Goal: Task Accomplishment & Management: Complete application form

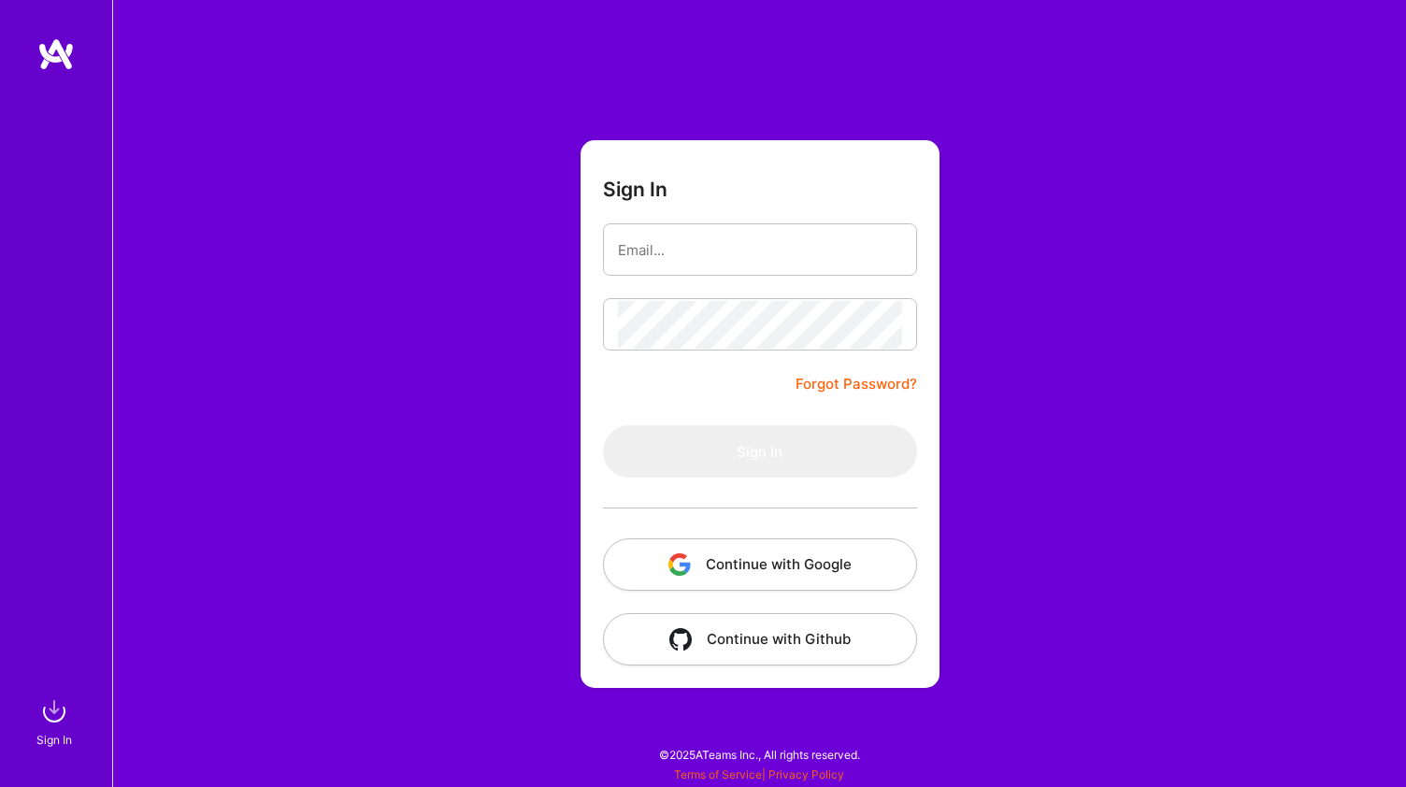
click at [805, 567] on button "Continue with Google" at bounding box center [760, 564] width 314 height 52
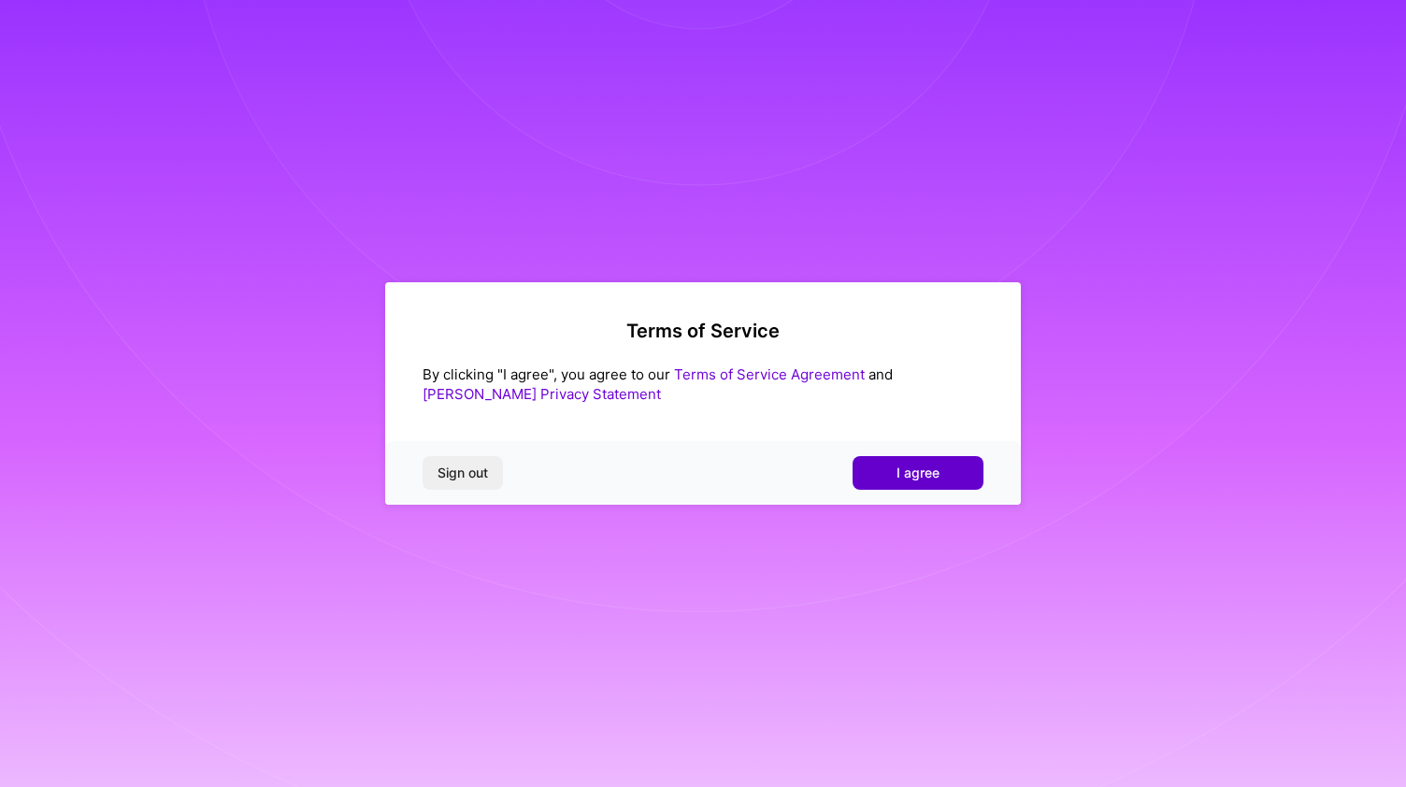
click at [880, 480] on button "I agree" at bounding box center [917, 473] width 131 height 34
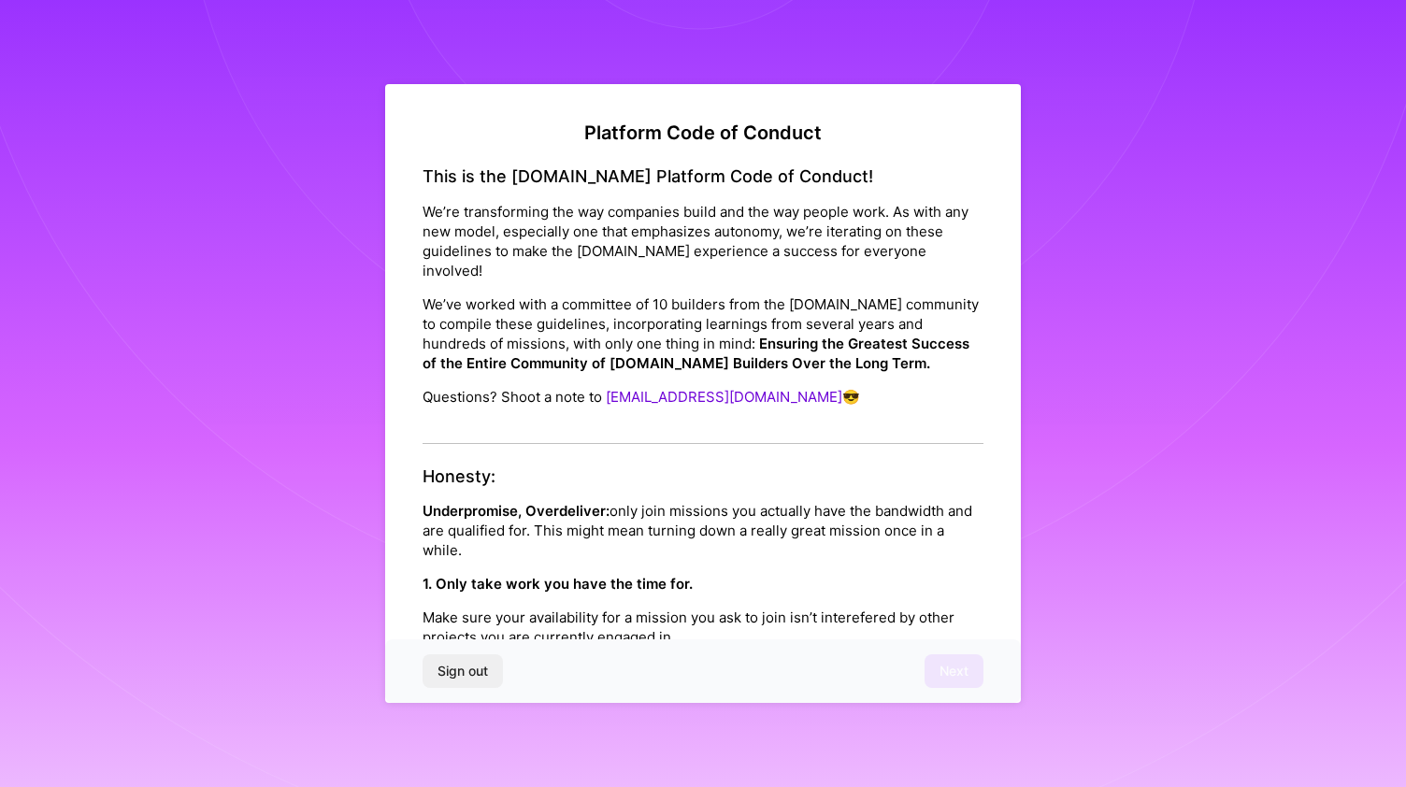
scroll to position [2030, 0]
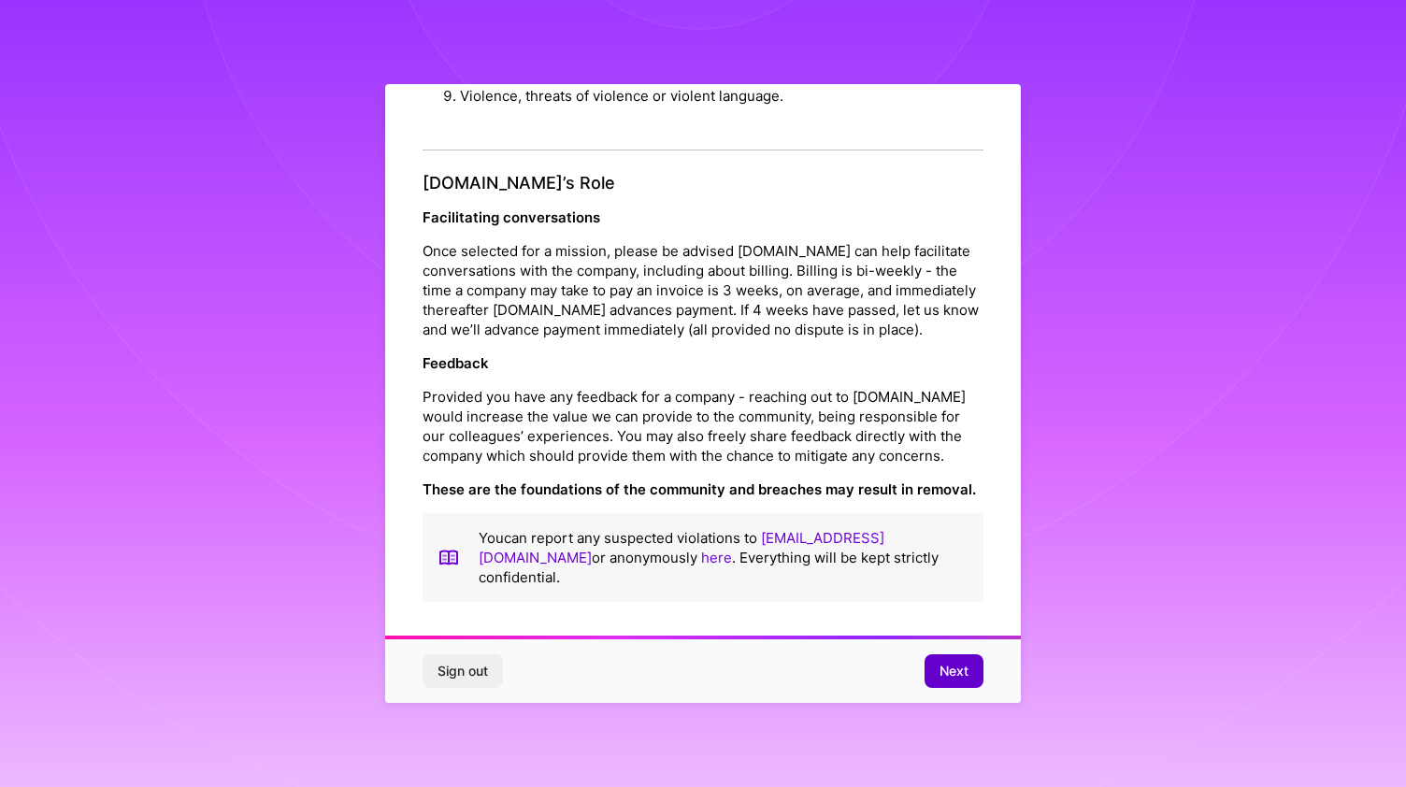
click at [941, 663] on span "Next" at bounding box center [953, 671] width 29 height 19
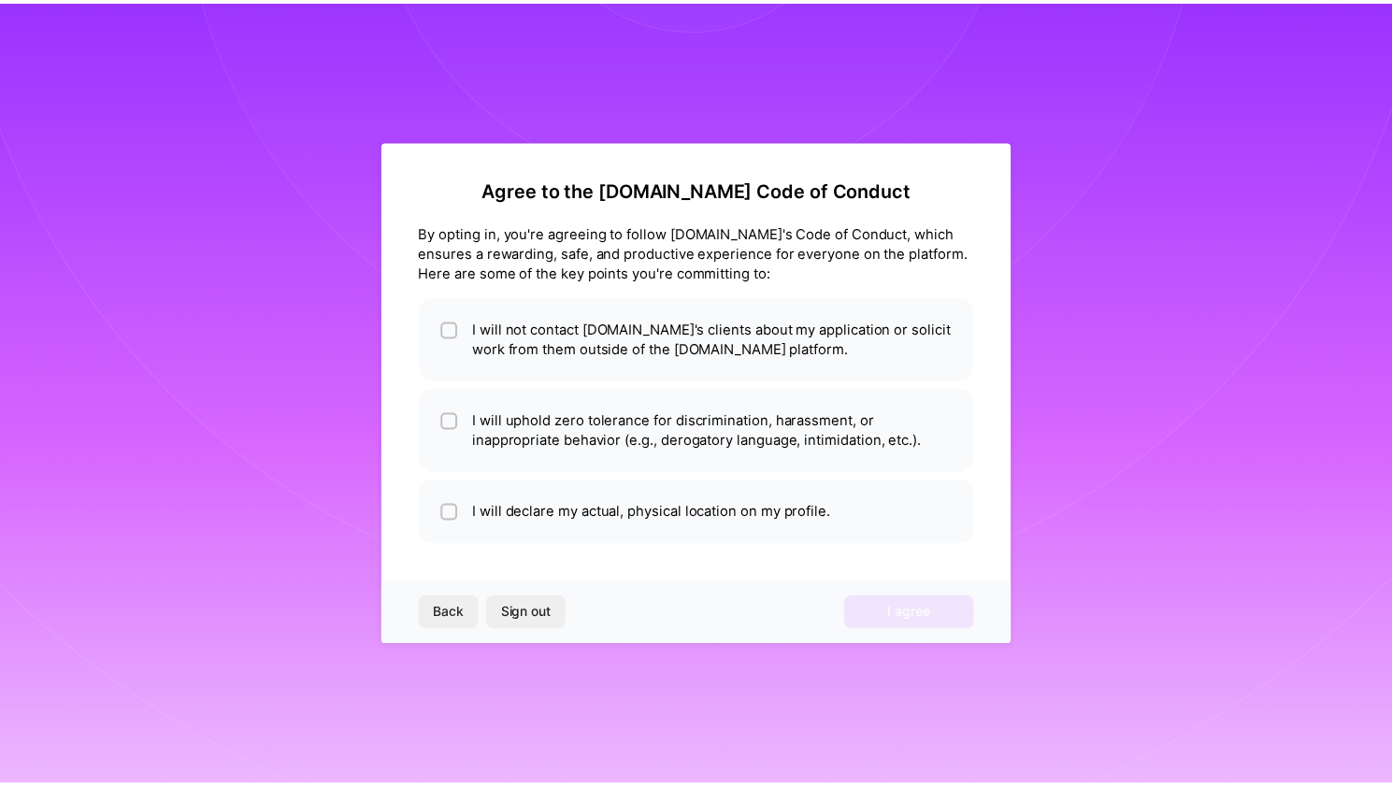
scroll to position [0, 0]
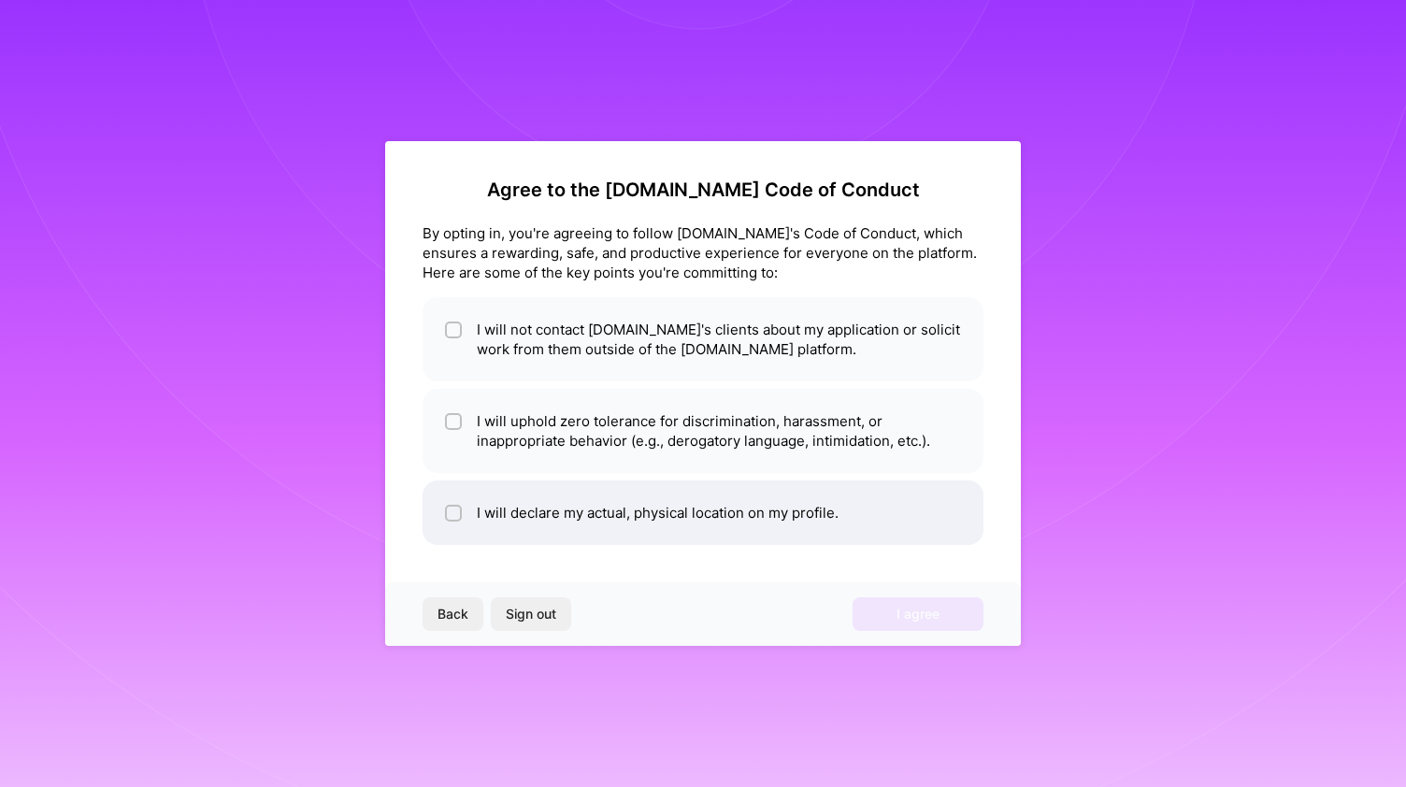
click at [451, 516] on input "checkbox" at bounding box center [455, 514] width 13 height 13
checkbox input "true"
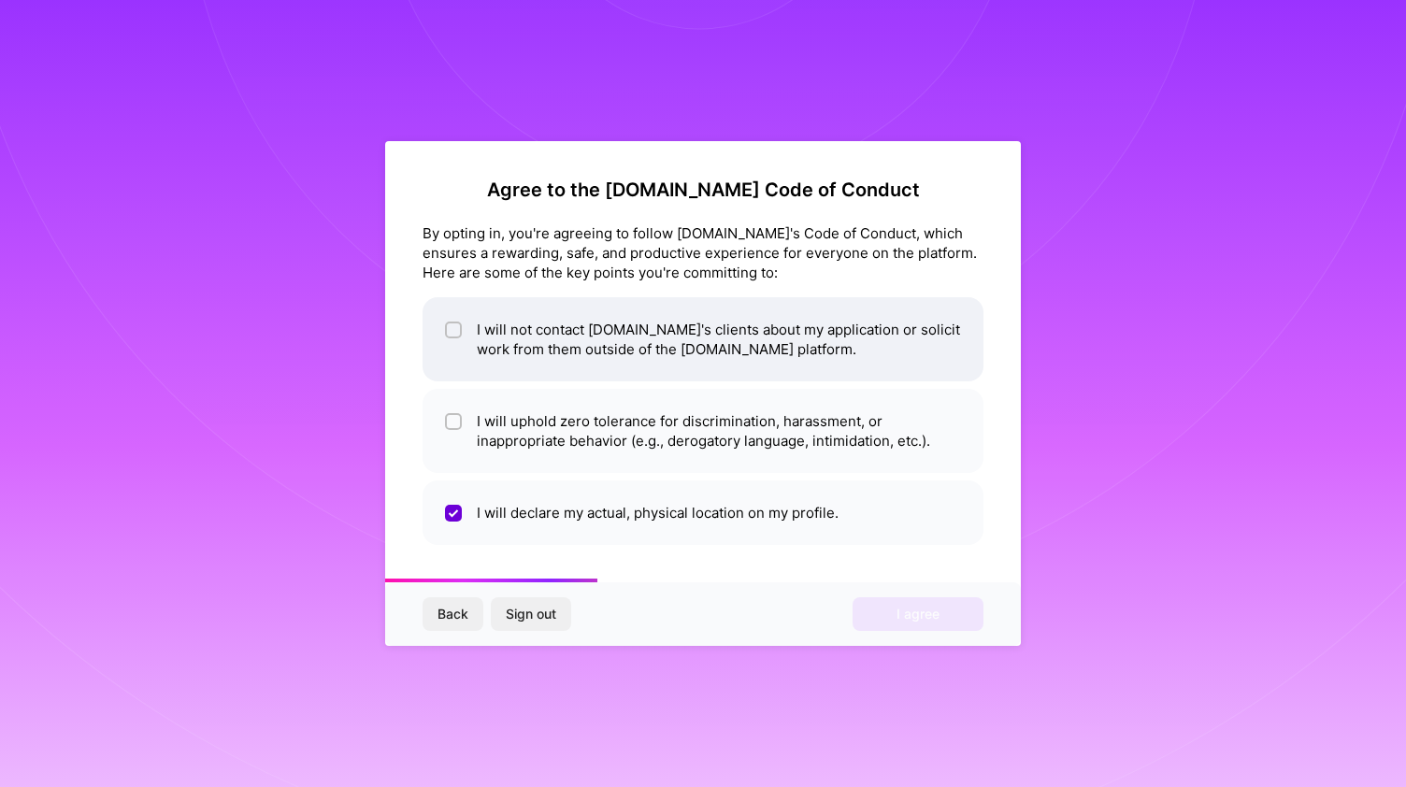
click at [452, 328] on input "checkbox" at bounding box center [455, 330] width 13 height 13
checkbox input "true"
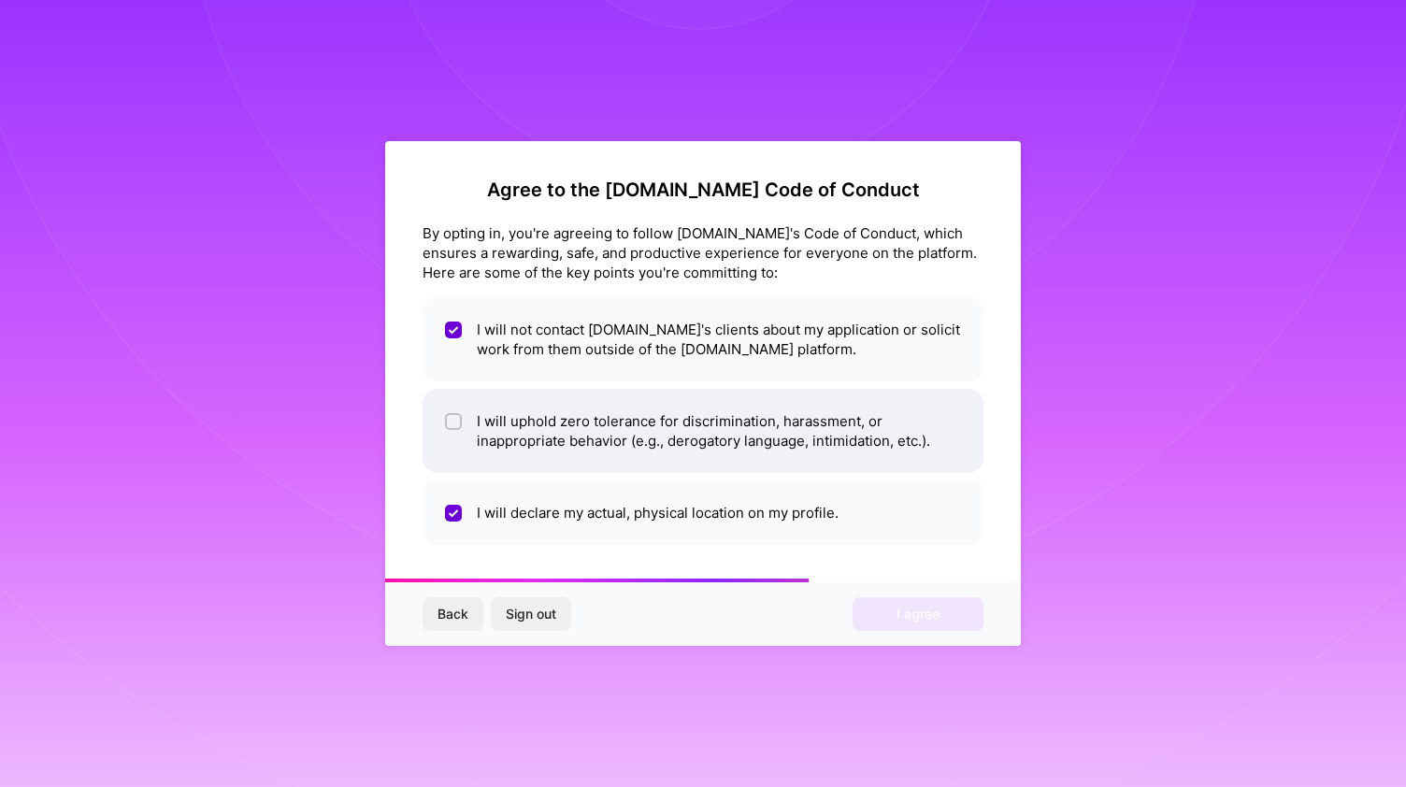
click at [453, 422] on input "checkbox" at bounding box center [455, 422] width 13 height 13
checkbox input "true"
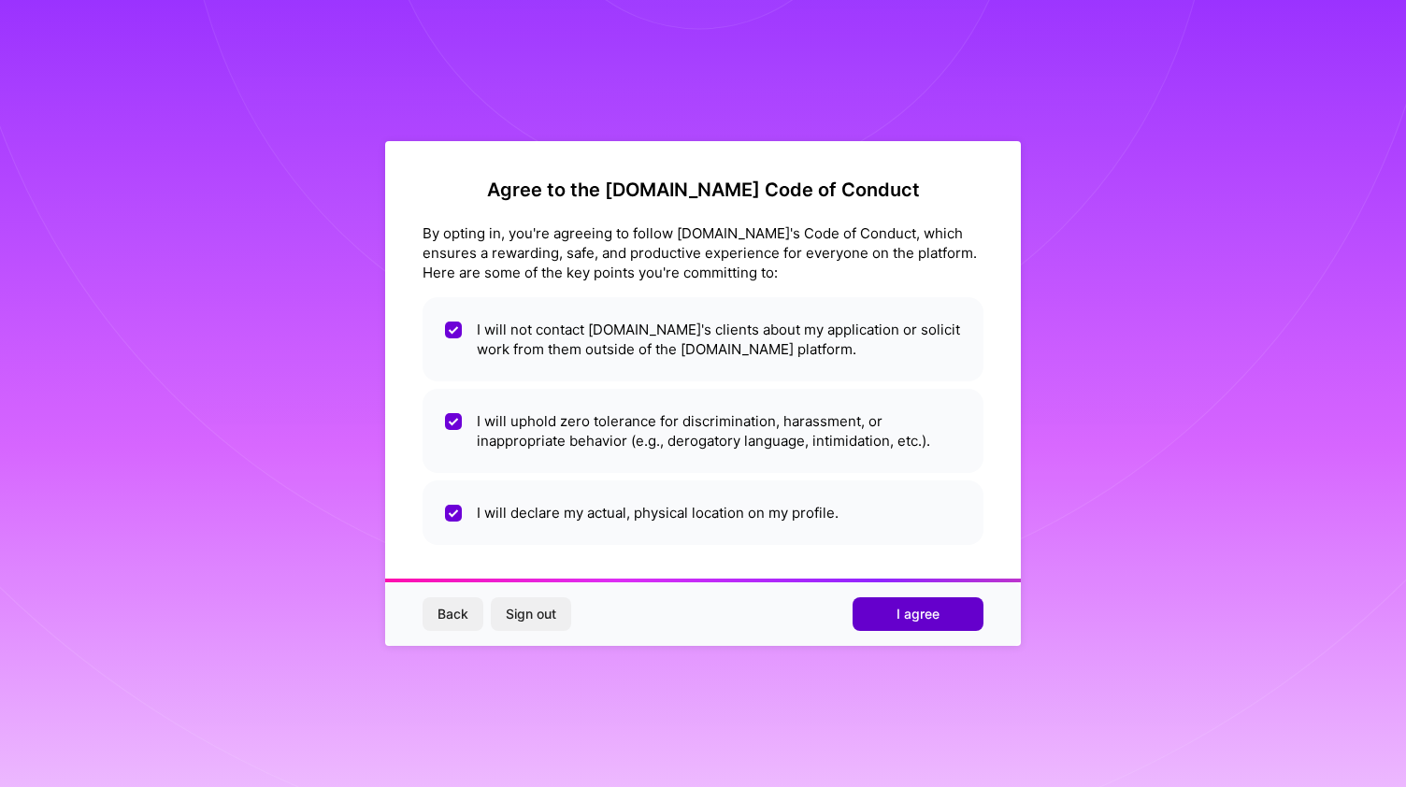
click at [901, 621] on span "I agree" at bounding box center [917, 614] width 43 height 19
